Goal: Transaction & Acquisition: Purchase product/service

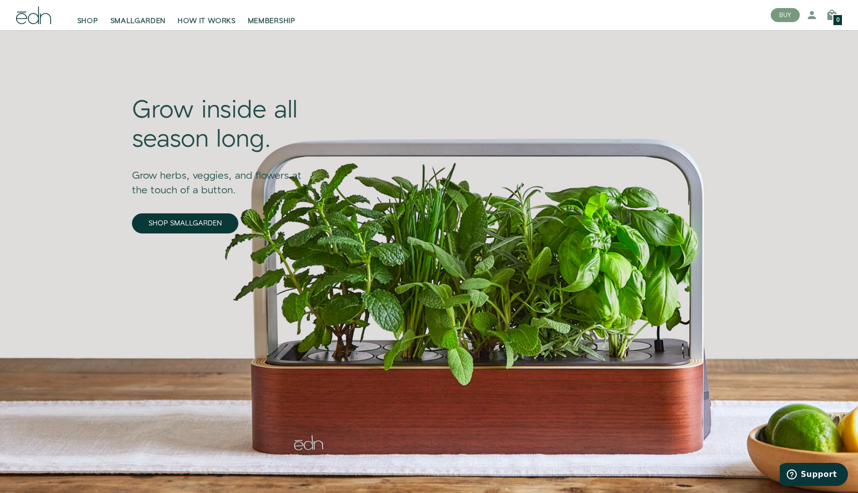
scroll to position [26, 0]
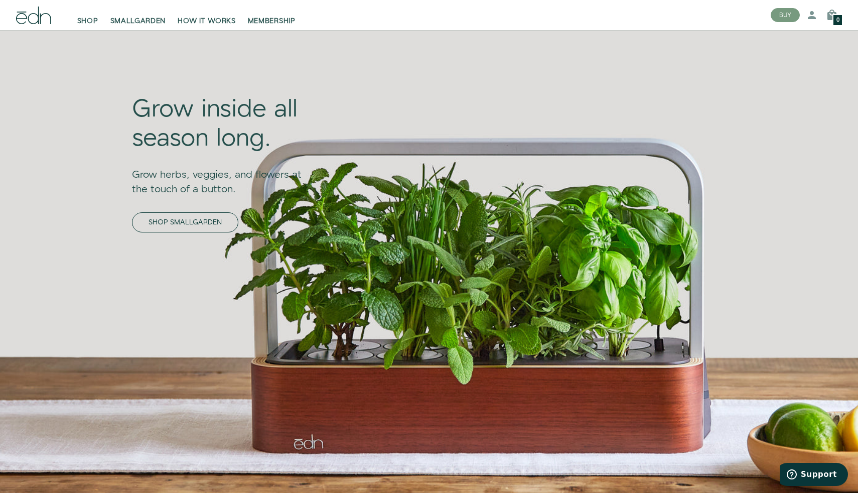
click at [195, 223] on link "SHOP SMALLGARDEN" at bounding box center [185, 222] width 106 height 20
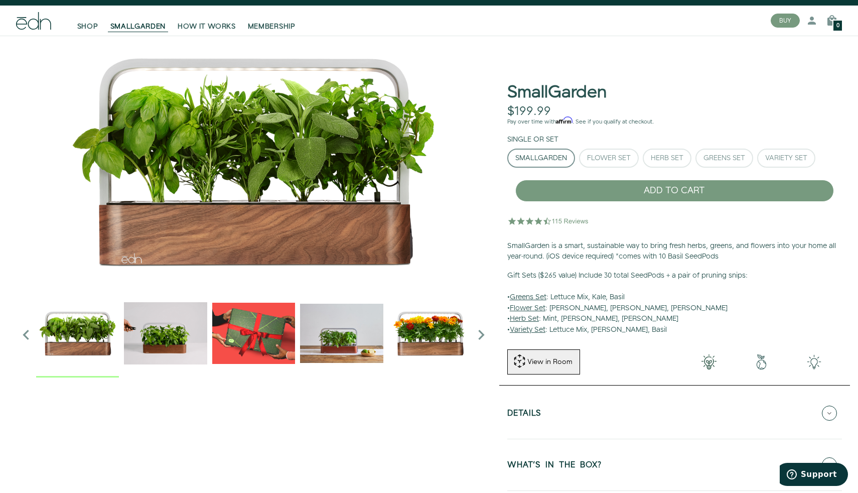
scroll to position [16, 0]
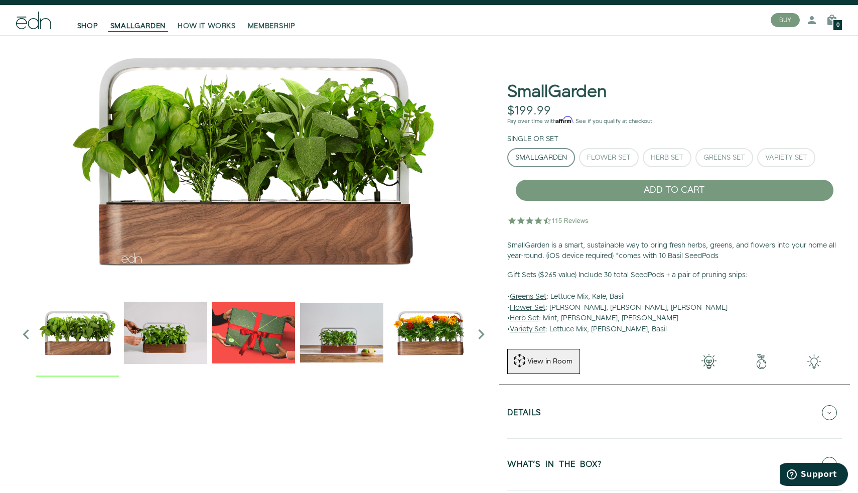
click at [99, 24] on link "SHOP" at bounding box center [87, 20] width 33 height 22
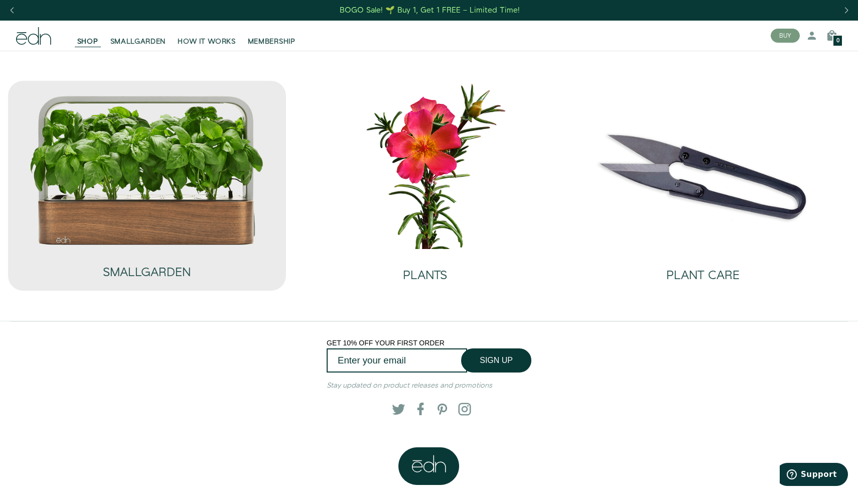
click at [186, 209] on img at bounding box center [147, 169] width 236 height 151
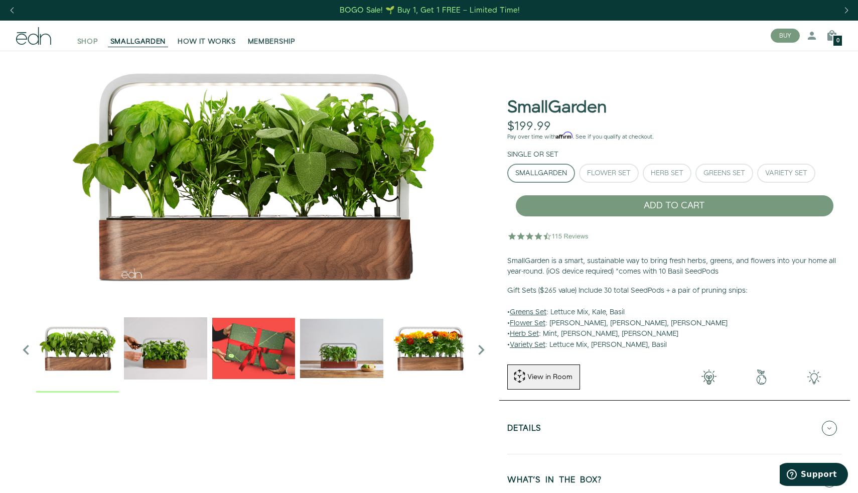
click at [95, 41] on span "SHOP" at bounding box center [87, 42] width 21 height 10
